Goal: Information Seeking & Learning: Learn about a topic

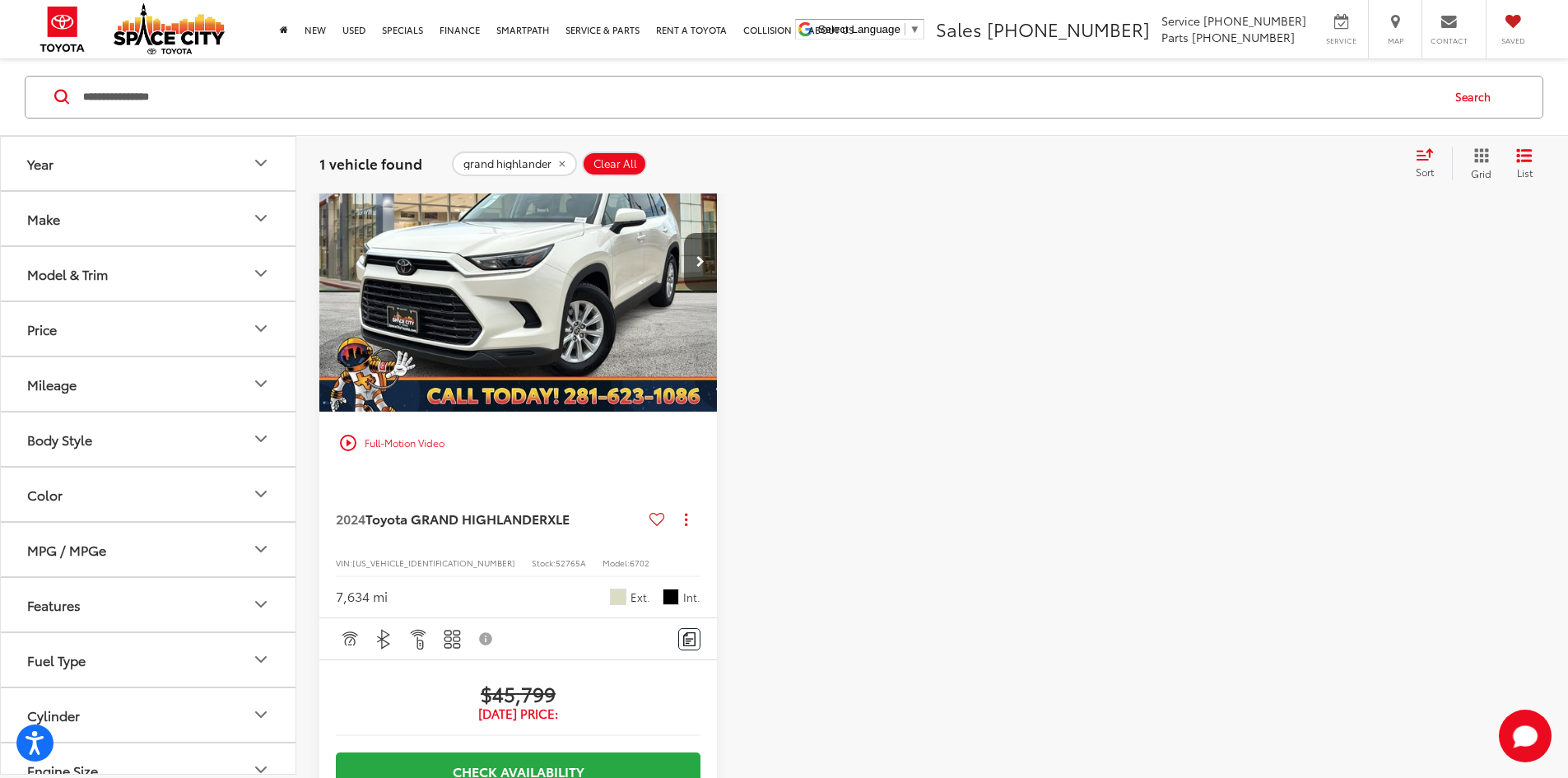
drag, startPoint x: 614, startPoint y: 162, endPoint x: 582, endPoint y: 171, distance: 33.2
click at [614, 162] on span "Clear All" at bounding box center [615, 163] width 43 height 13
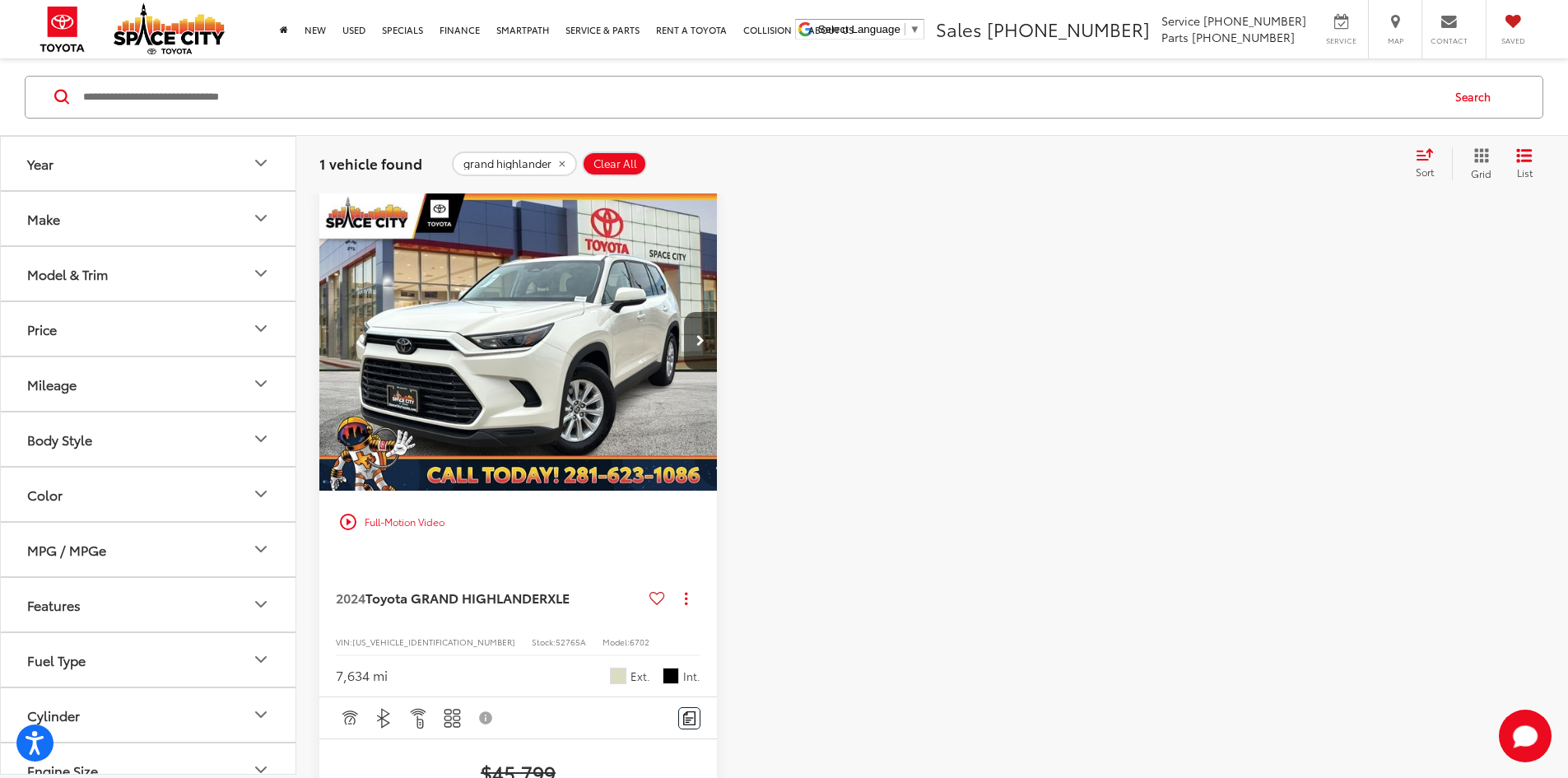
scroll to position [157, 0]
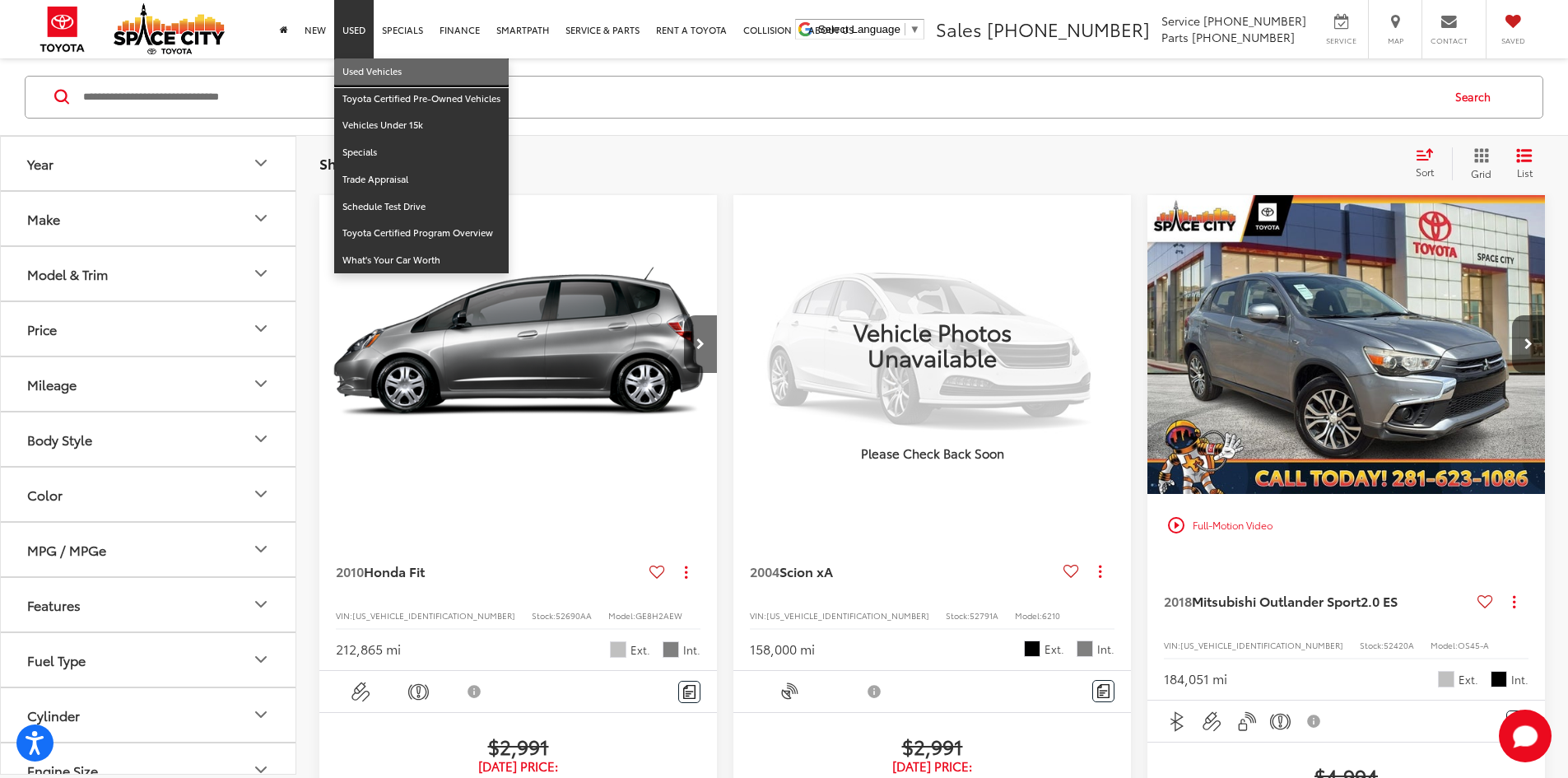
click at [353, 72] on link "Used Vehicles" at bounding box center [421, 72] width 174 height 27
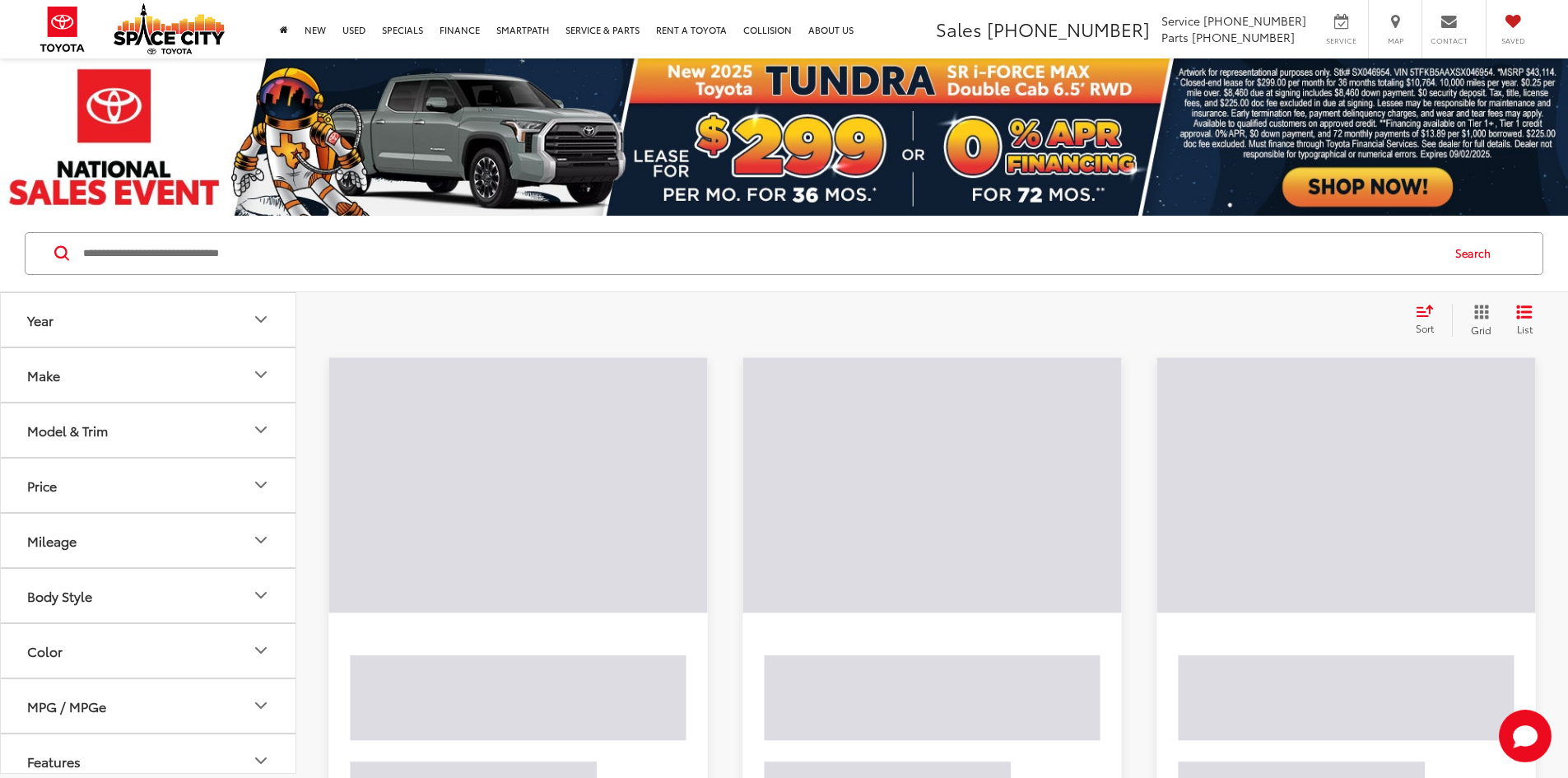
click at [179, 256] on input "Search by Make, Model, or Keyword" at bounding box center [761, 254] width 1359 height 39
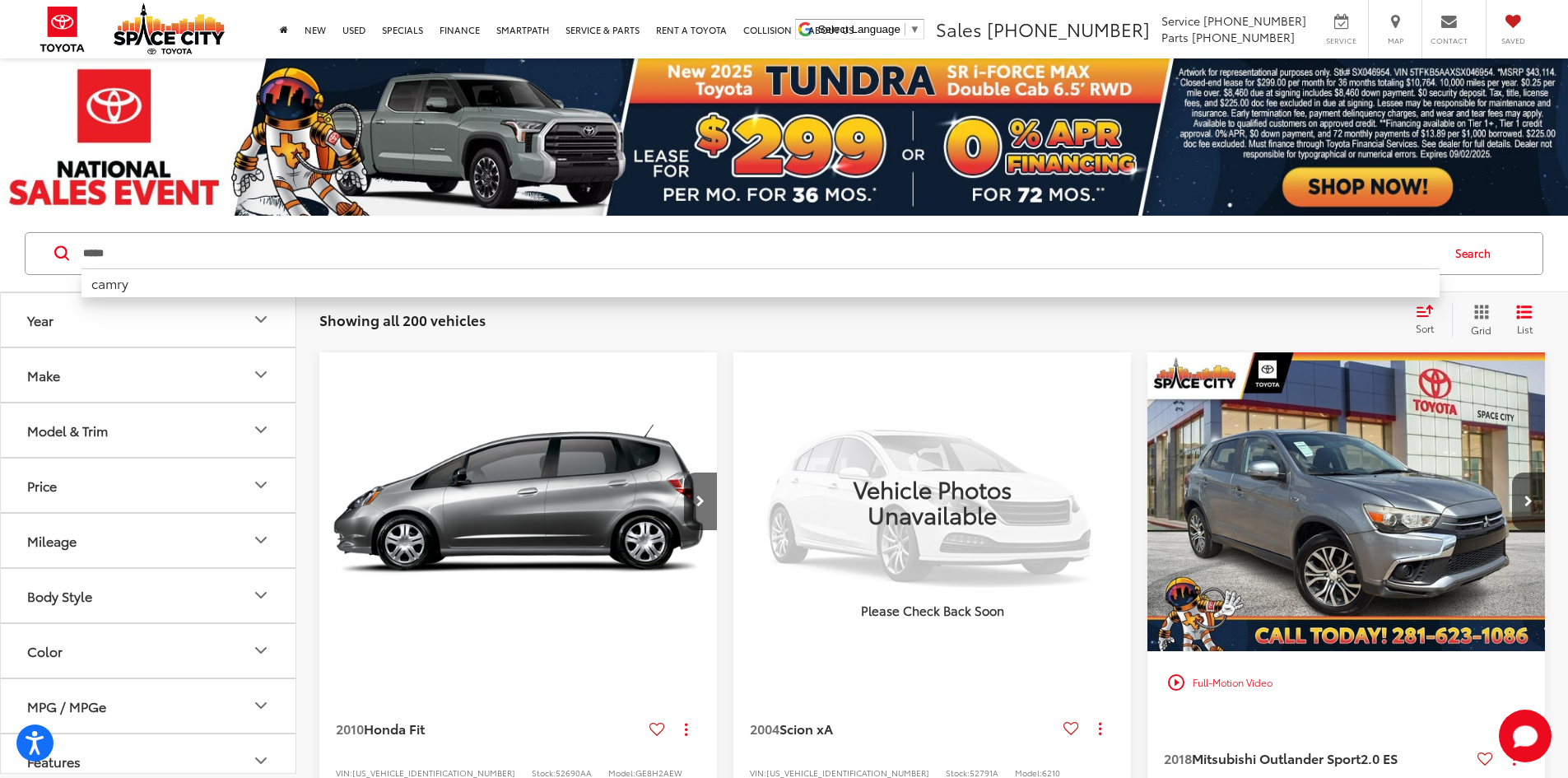
type input "*****"
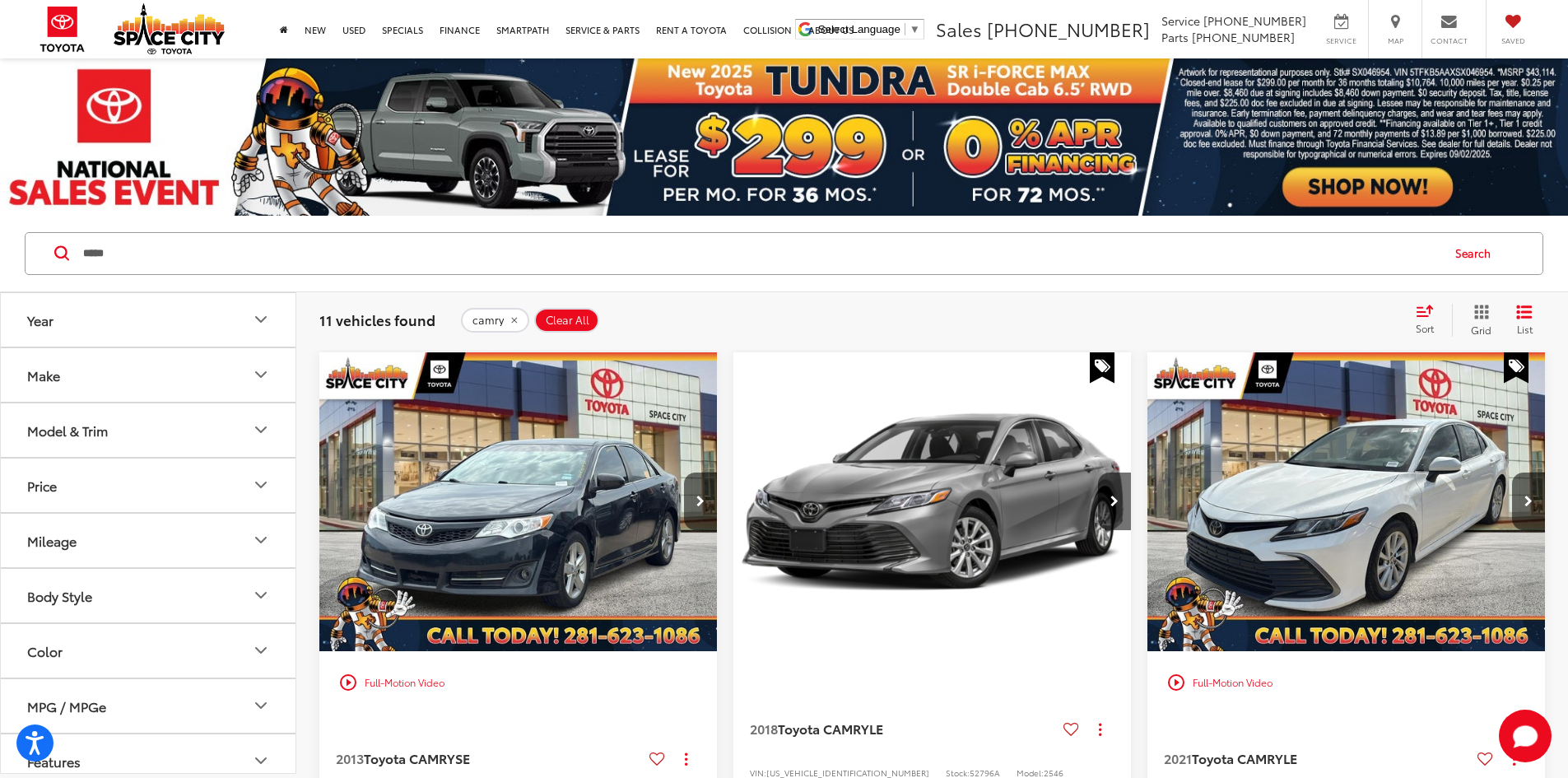
click at [590, 320] on button "Clear All" at bounding box center [567, 320] width 65 height 25
